Goal: Information Seeking & Learning: Learn about a topic

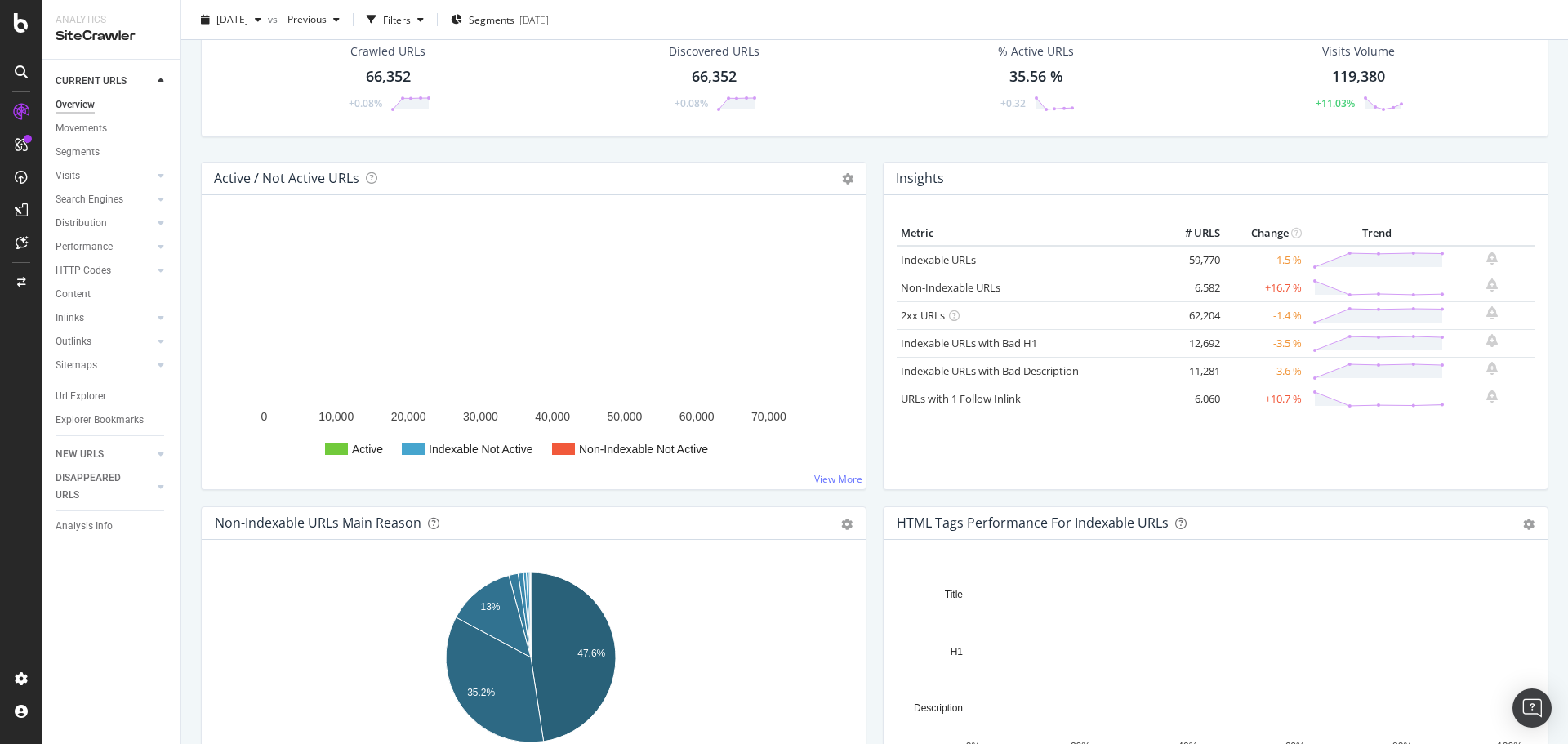
scroll to position [82, 0]
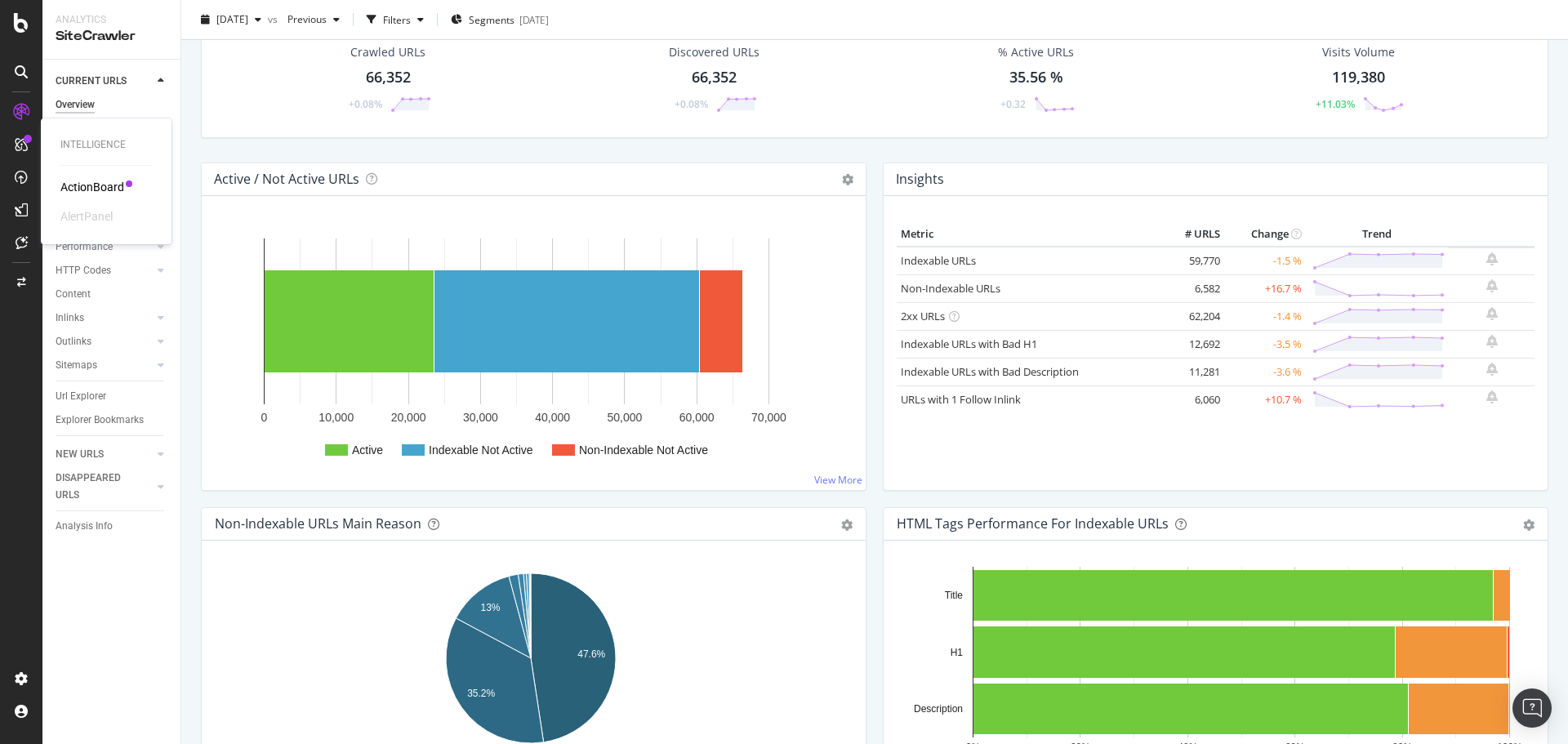
click at [109, 39] on div "ActionBoard" at bounding box center [92, 186] width 64 height 16
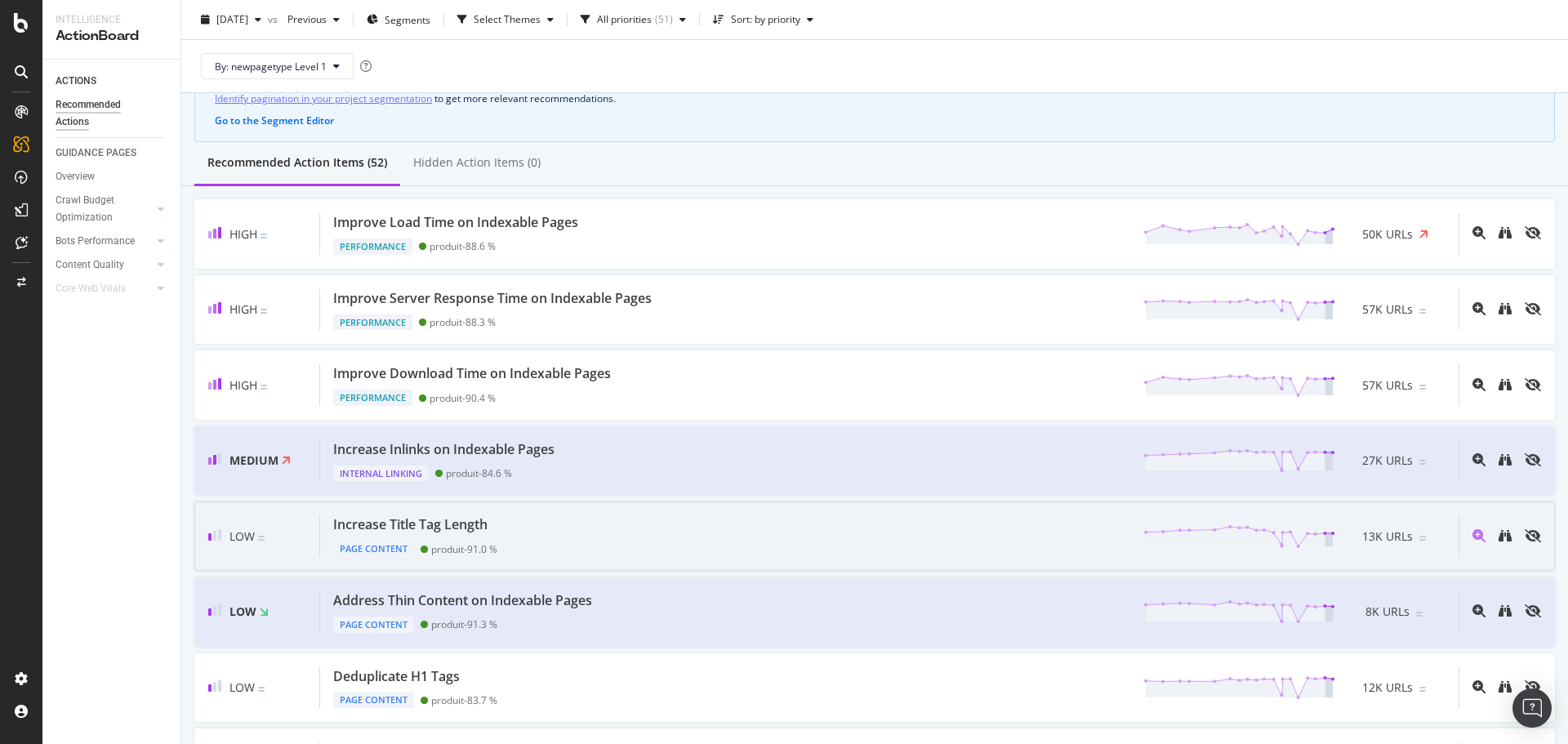
scroll to position [82, 0]
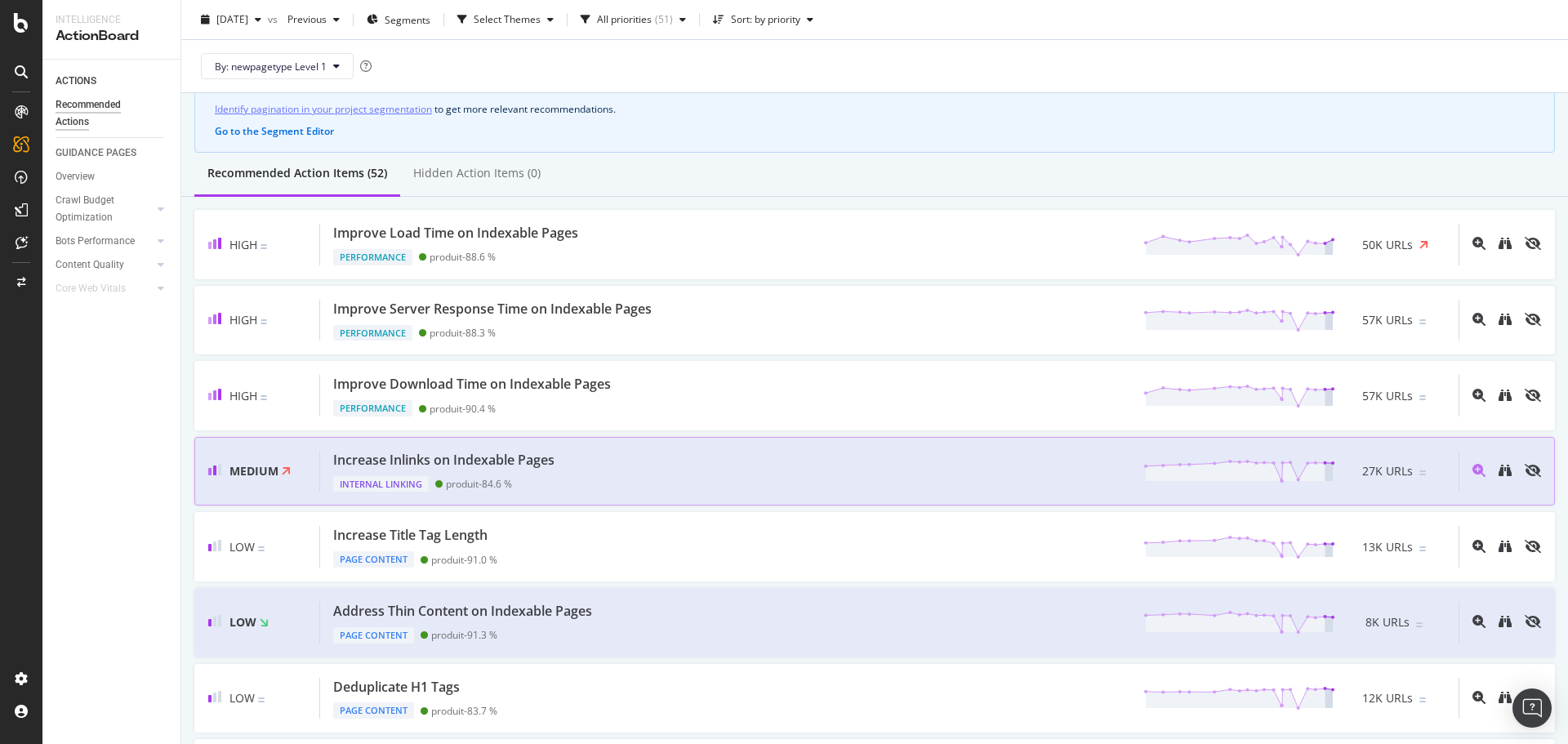
click at [535, 39] on div "Increase Inlinks on Indexable Pages Internal Linking produit - 84.6 % 27K URLs" at bounding box center [889, 472] width 1138 height 41
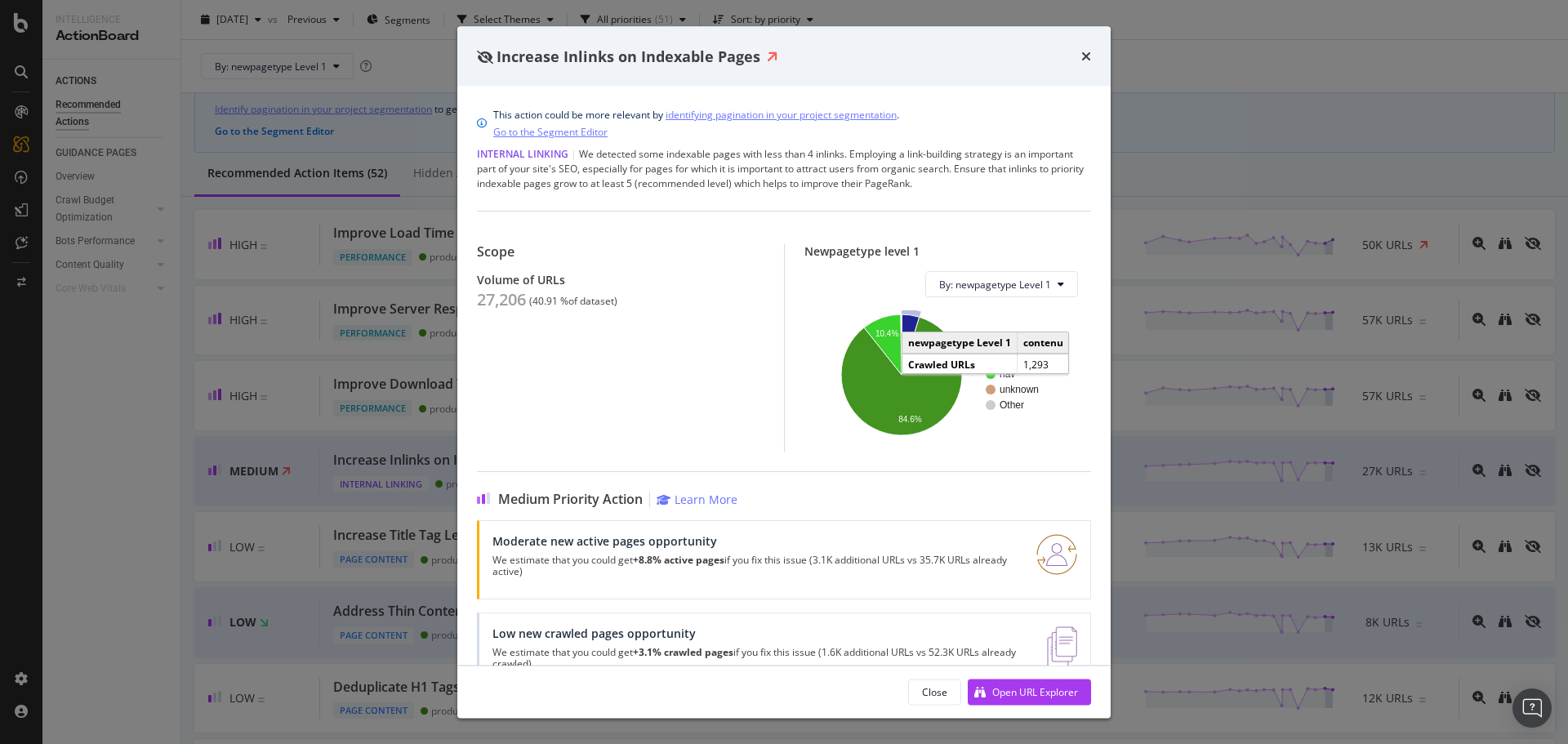
click at [535, 39] on icon "A chart." at bounding box center [911, 345] width 18 height 60
click at [535, 39] on icon "A chart." at bounding box center [902, 375] width 121 height 118
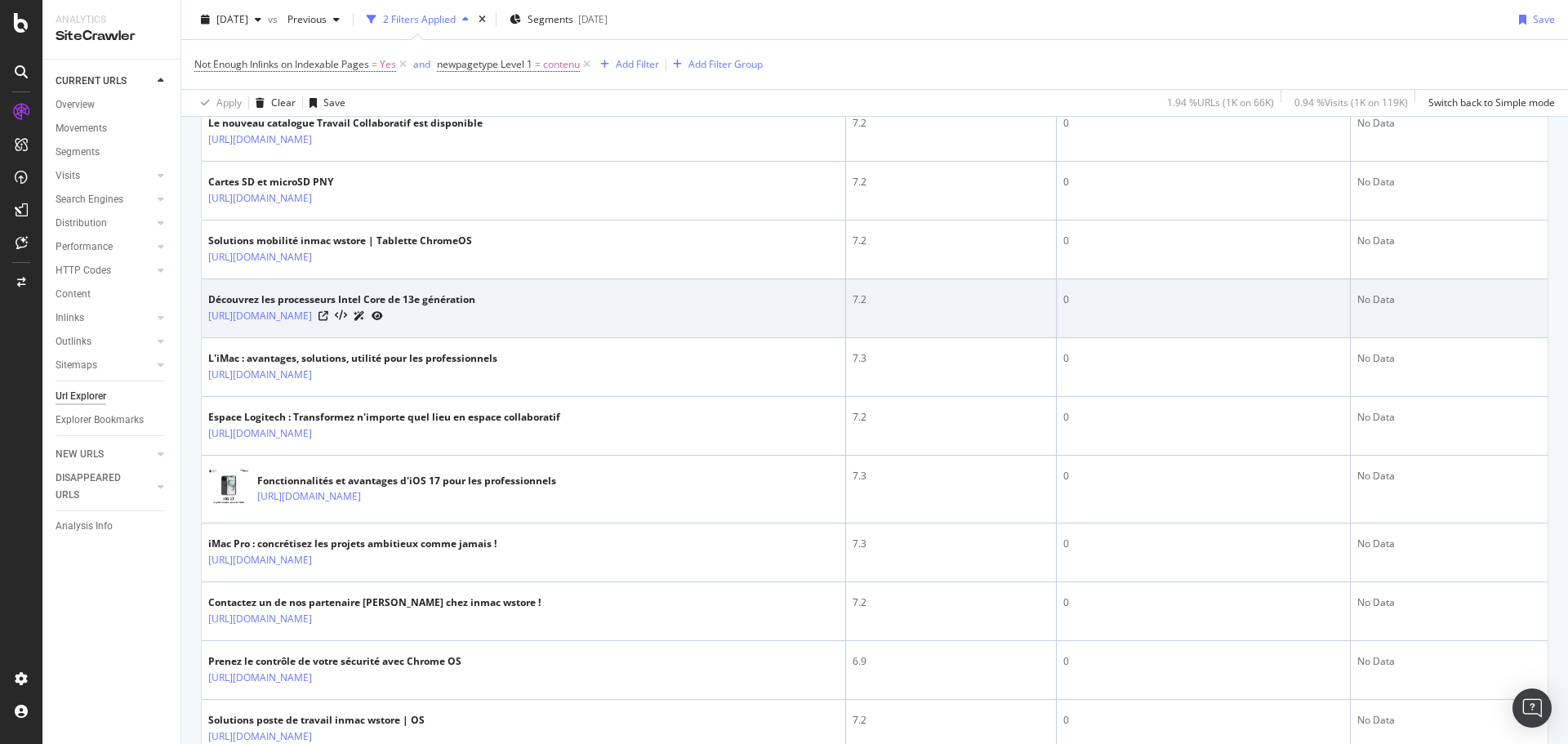
scroll to position [1225, 0]
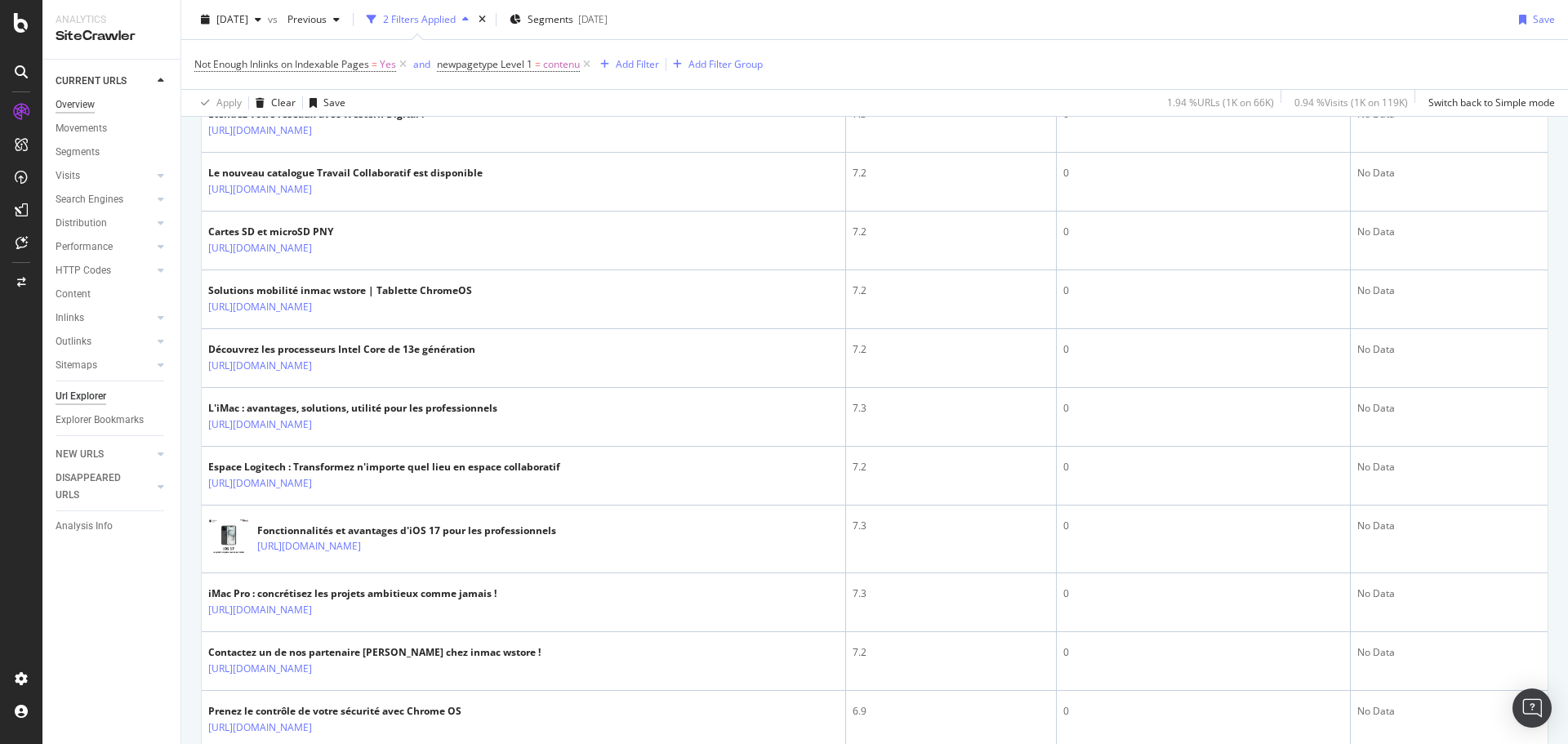
click at [91, 109] on div "Overview" at bounding box center [74, 105] width 39 height 17
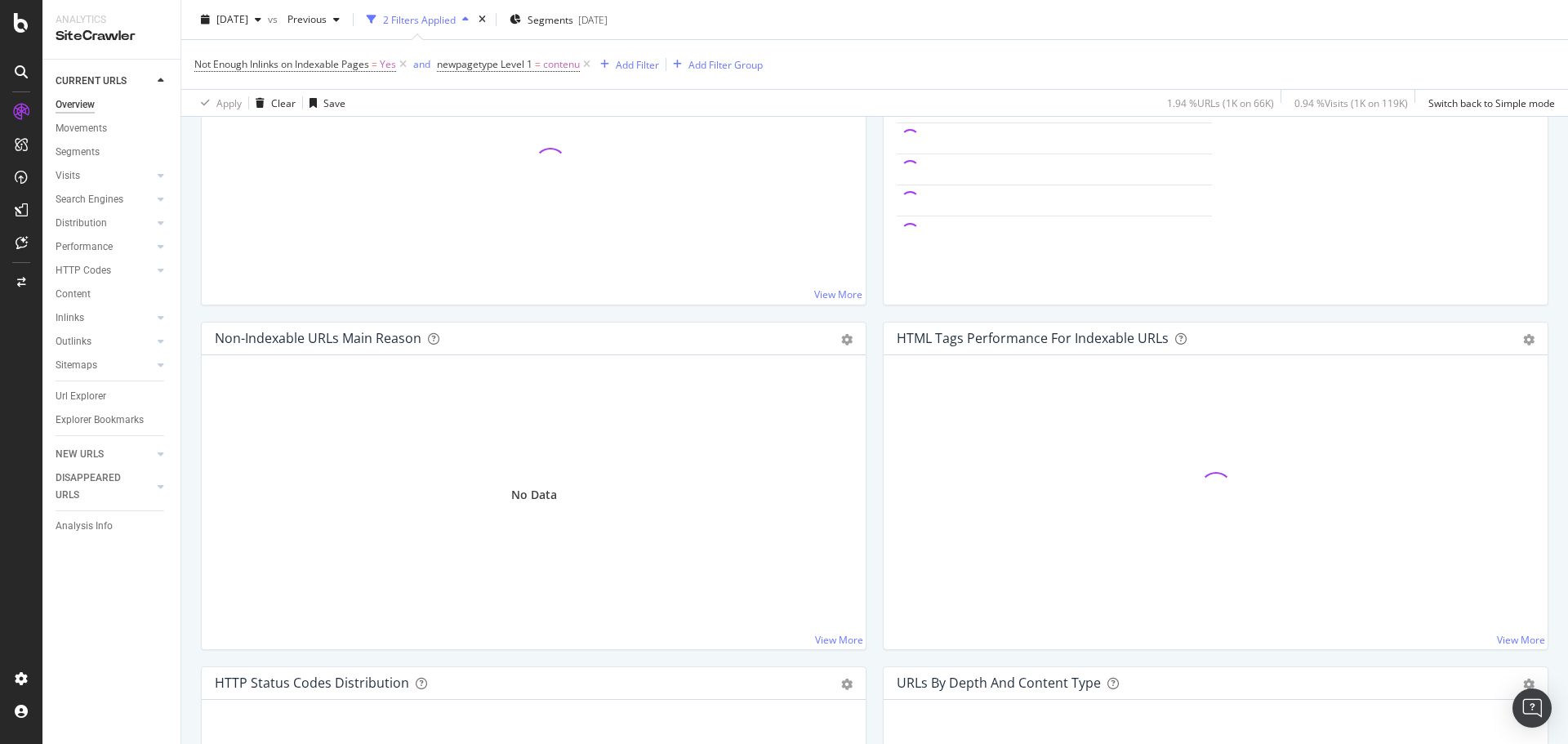
scroll to position [409, 0]
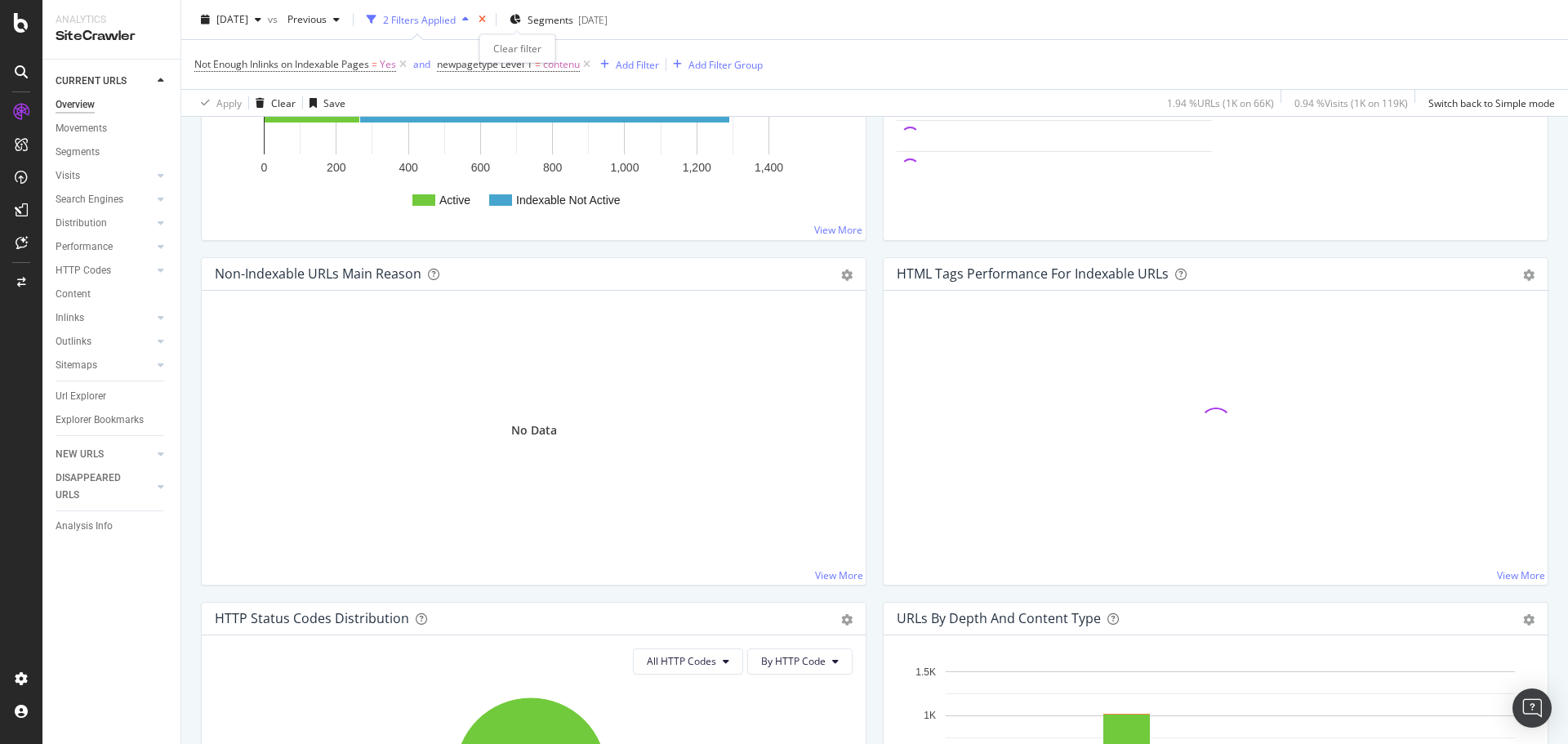
click at [486, 20] on icon "times" at bounding box center [482, 19] width 8 height 9
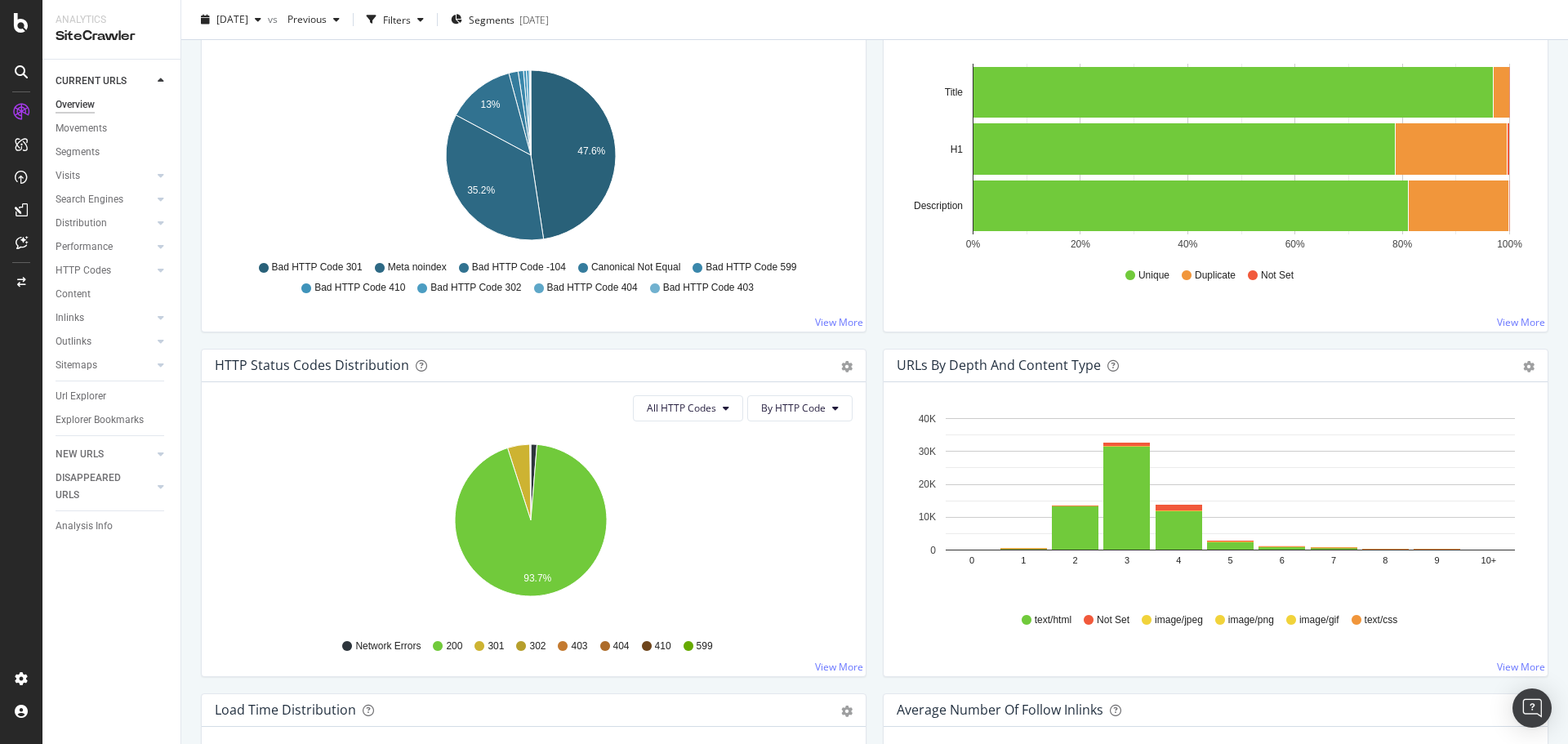
scroll to position [572, 0]
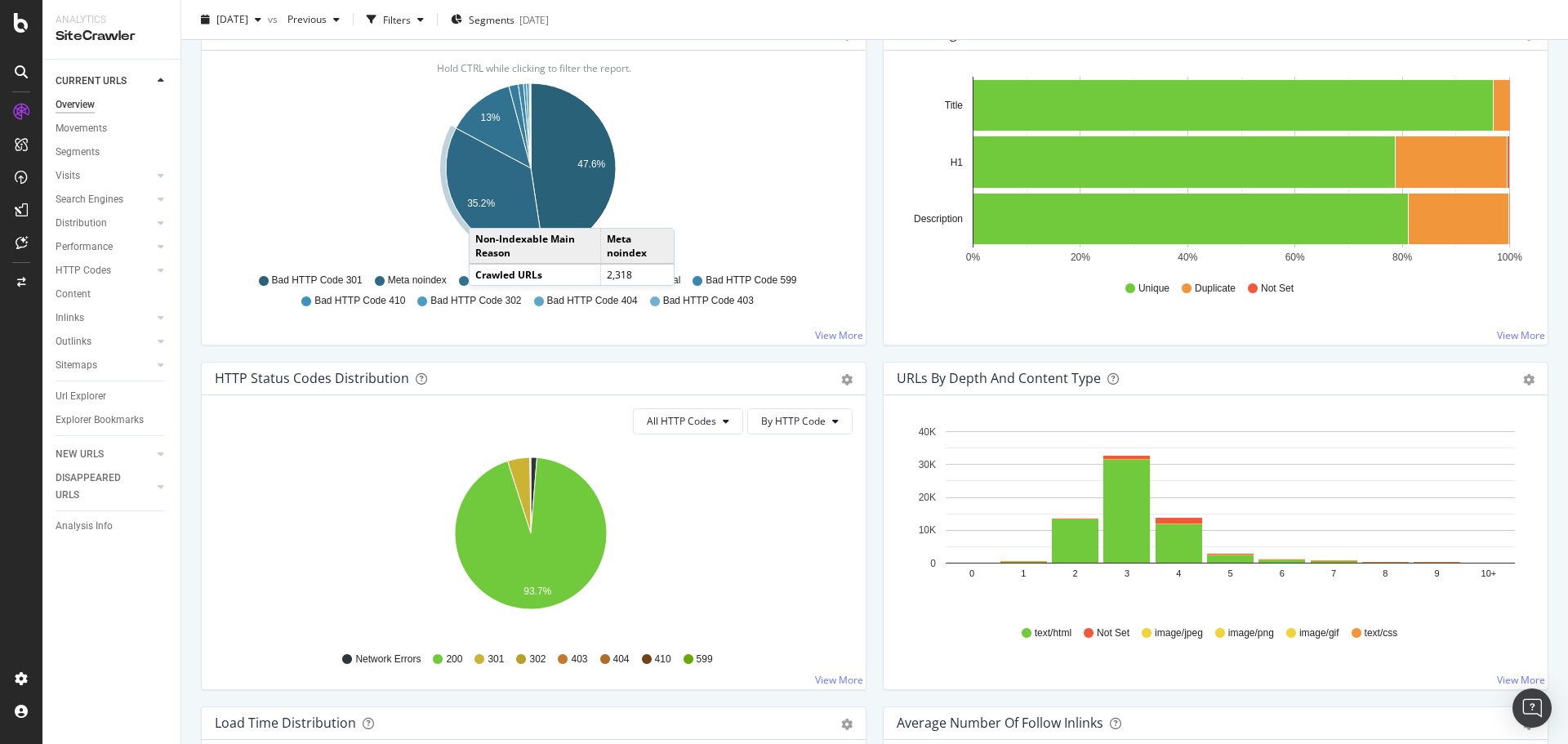
click at [486, 211] on icon "A chart." at bounding box center [495, 191] width 98 height 125
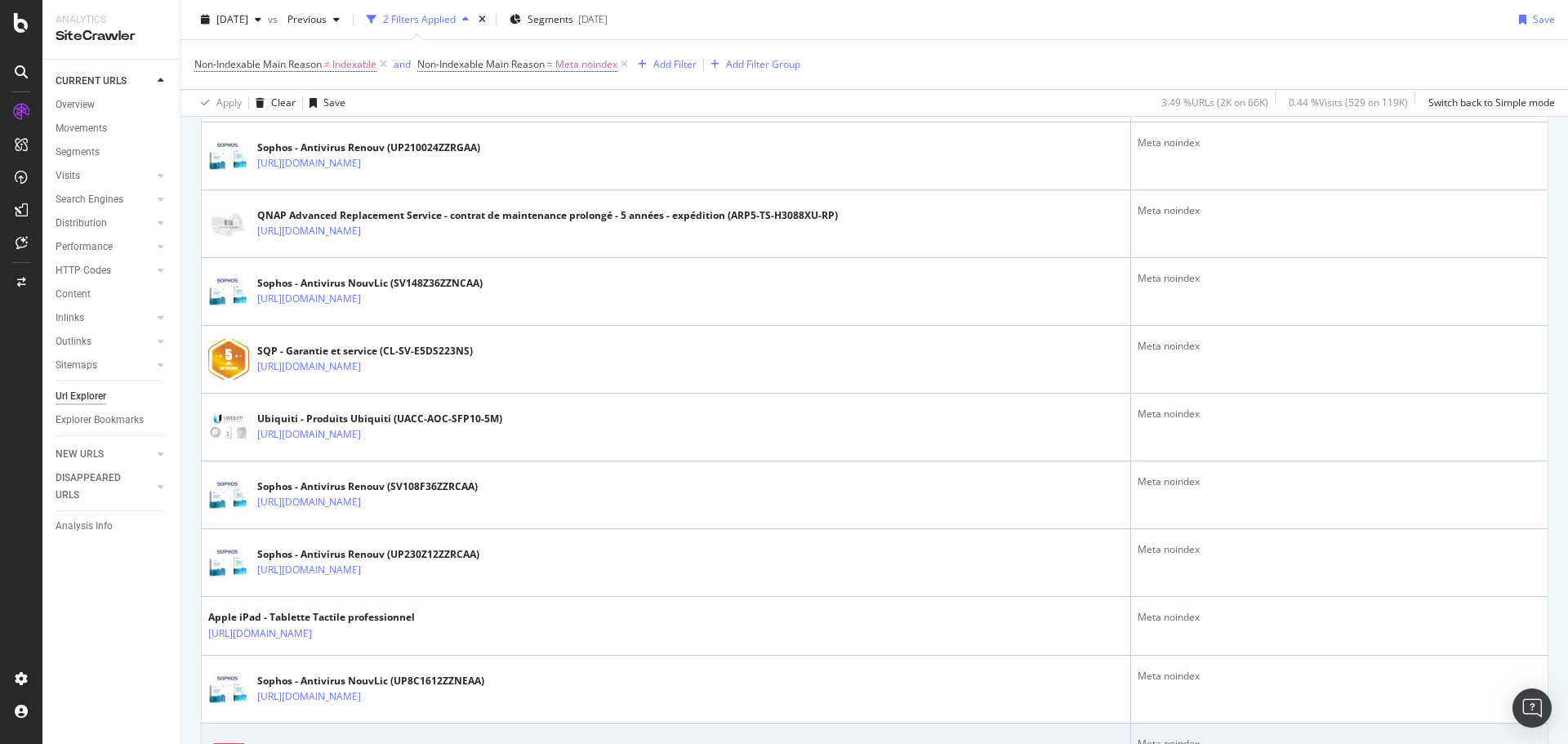
scroll to position [653, 0]
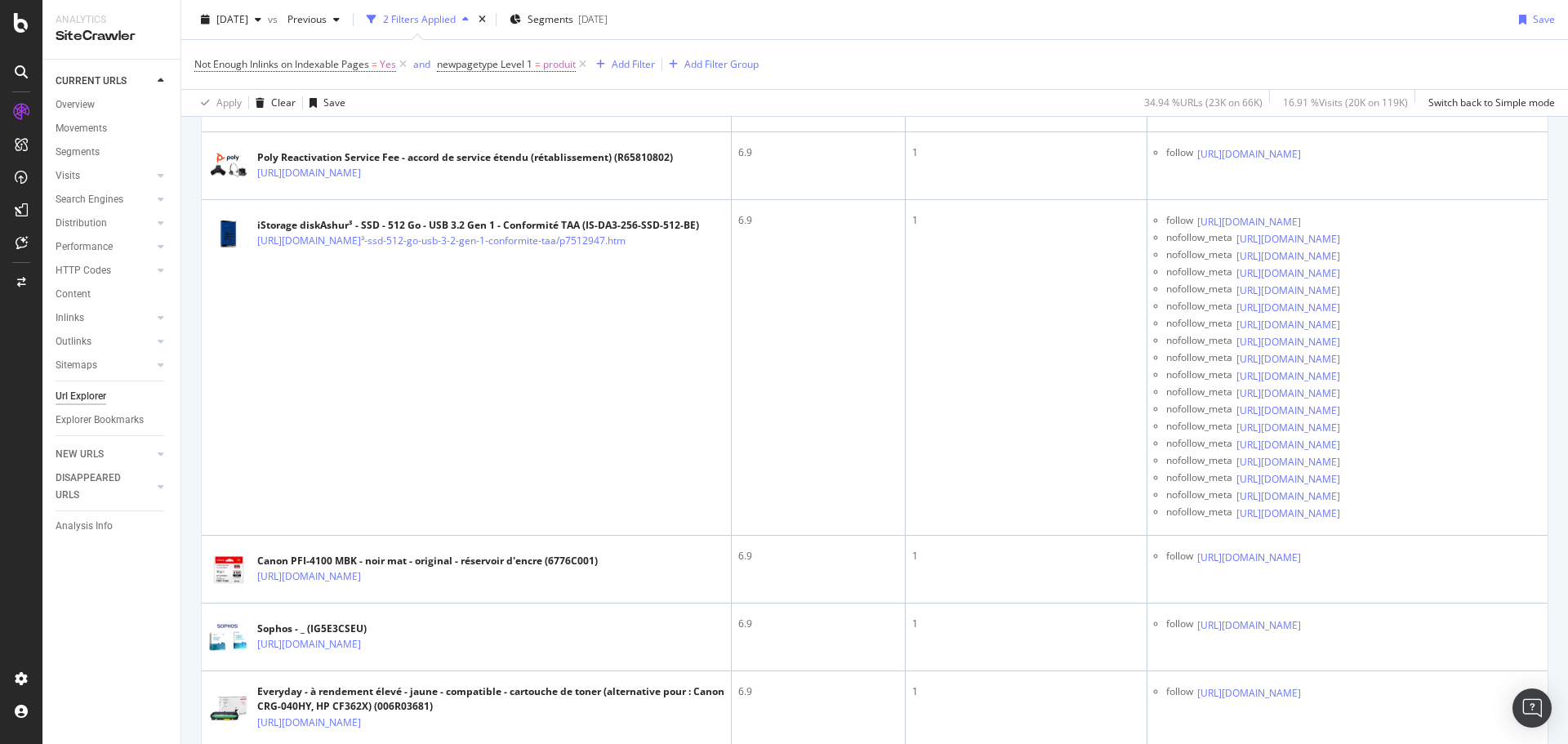
scroll to position [1960, 0]
